Goal: Task Accomplishment & Management: Complete application form

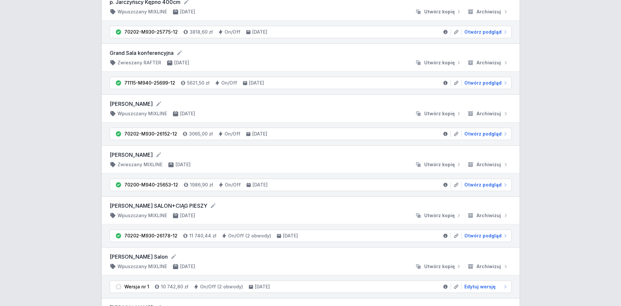
scroll to position [299, 0]
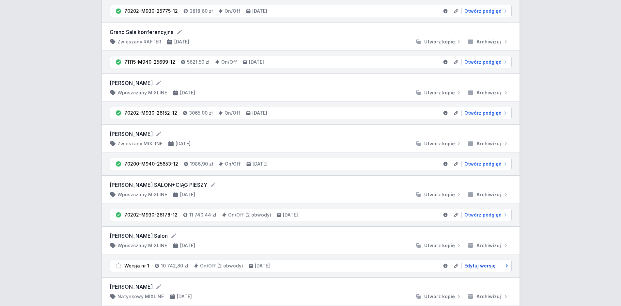
click at [485, 267] on span "Edytuj wersję" at bounding box center [479, 265] width 31 height 7
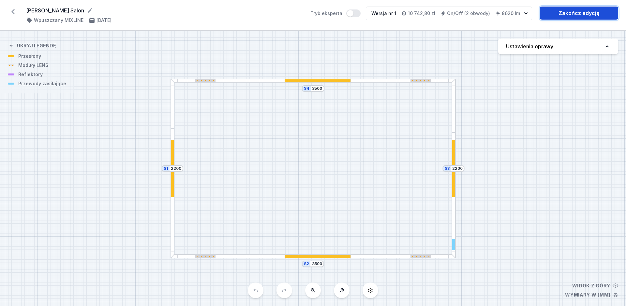
click at [566, 14] on link "Zakończ edycję" at bounding box center [579, 13] width 78 height 13
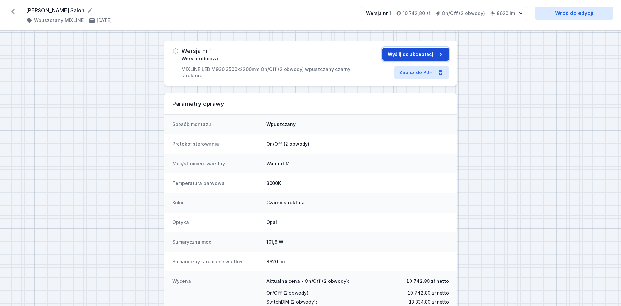
click at [398, 52] on button "Wyślij do akceptacji" at bounding box center [415, 54] width 67 height 13
click at [13, 10] on icon at bounding box center [12, 11] width 3 height 5
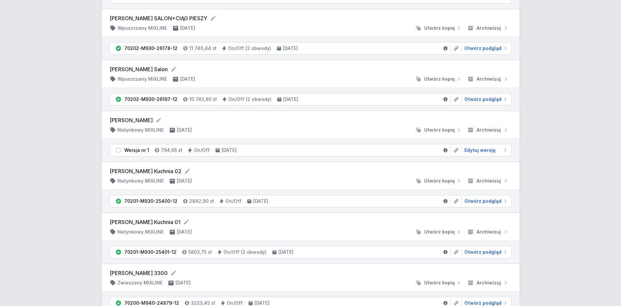
scroll to position [432, 0]
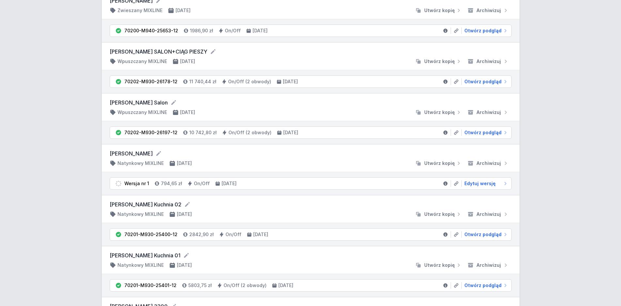
click at [542, 110] on div "AQcreate v2024-12-30 [EMAIL_ADDRESS][DOMAIN_NAME] Polski English Wszystkie Proj…" at bounding box center [310, 260] width 621 height 1385
